Goal: Task Accomplishment & Management: Manage account settings

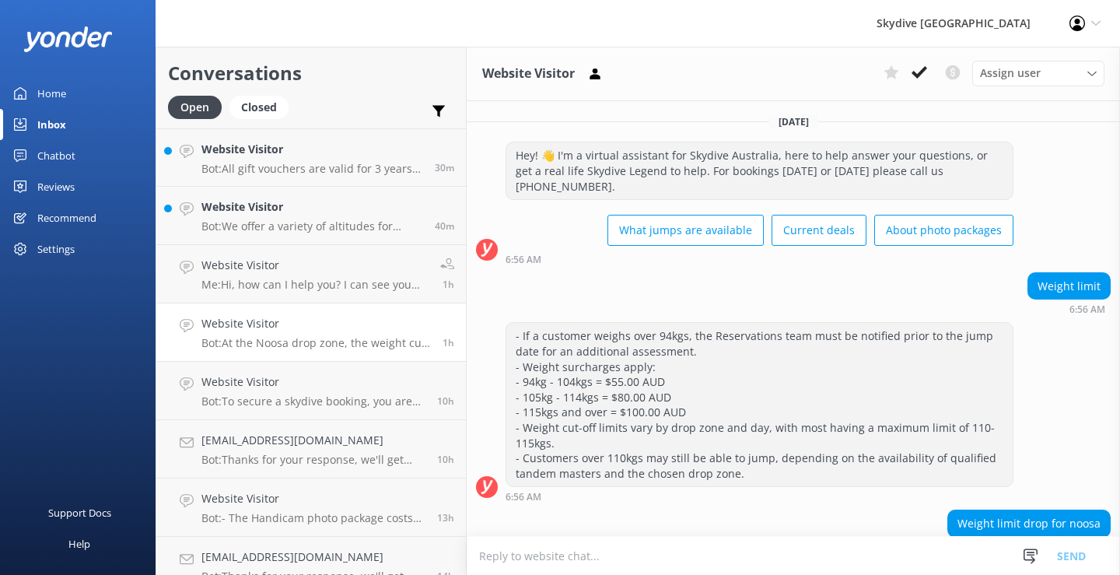
scroll to position [170, 0]
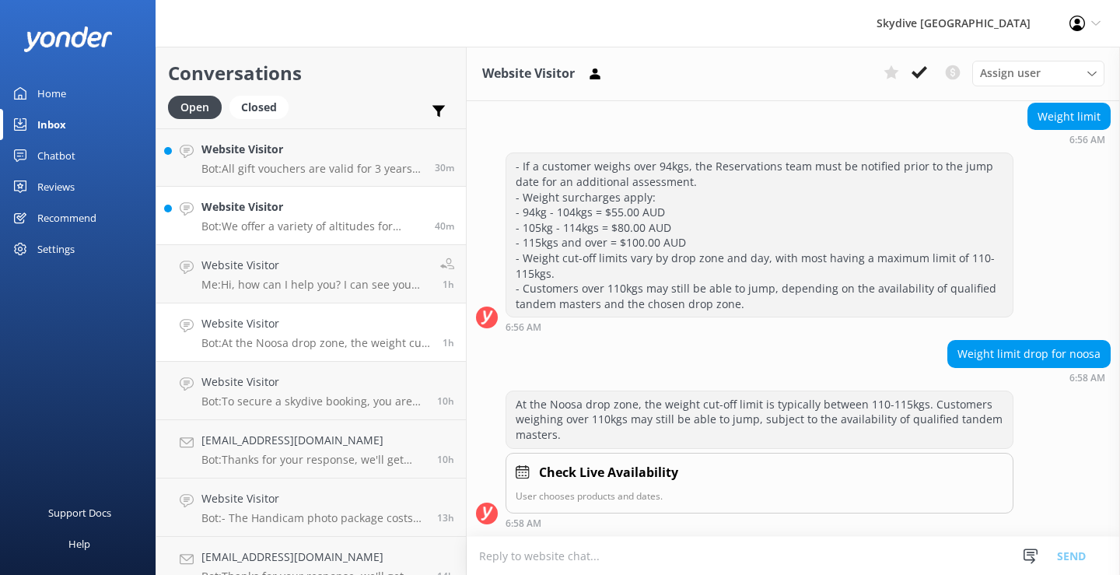
click at [345, 216] on div "Website Visitor Bot: We offer a variety of altitudes for skydiving, with all dr…" at bounding box center [312, 215] width 222 height 34
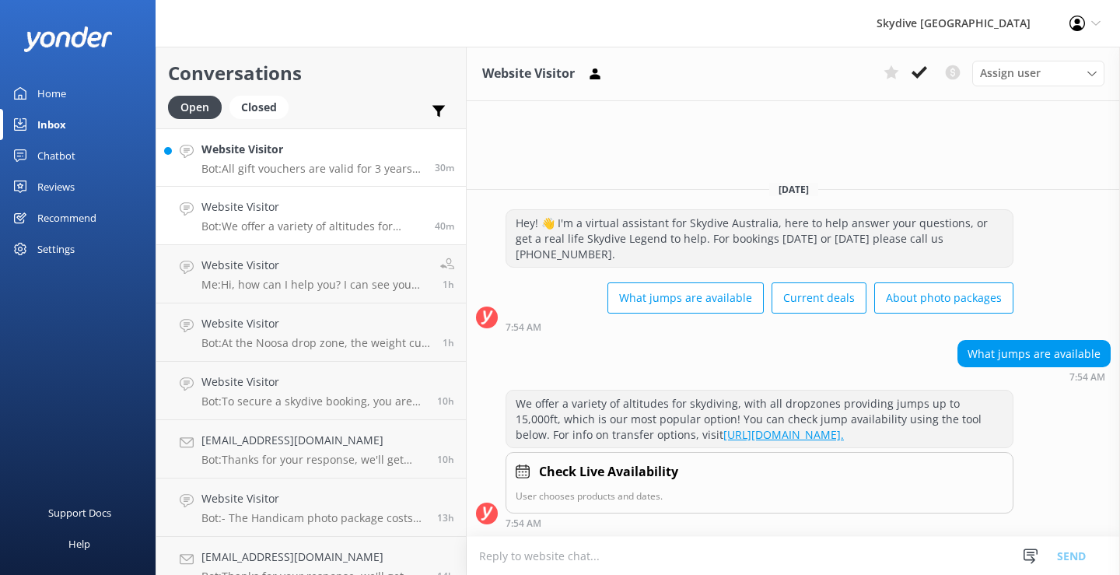
click at [310, 149] on h4 "Website Visitor" at bounding box center [312, 149] width 222 height 17
